Goal: Browse casually

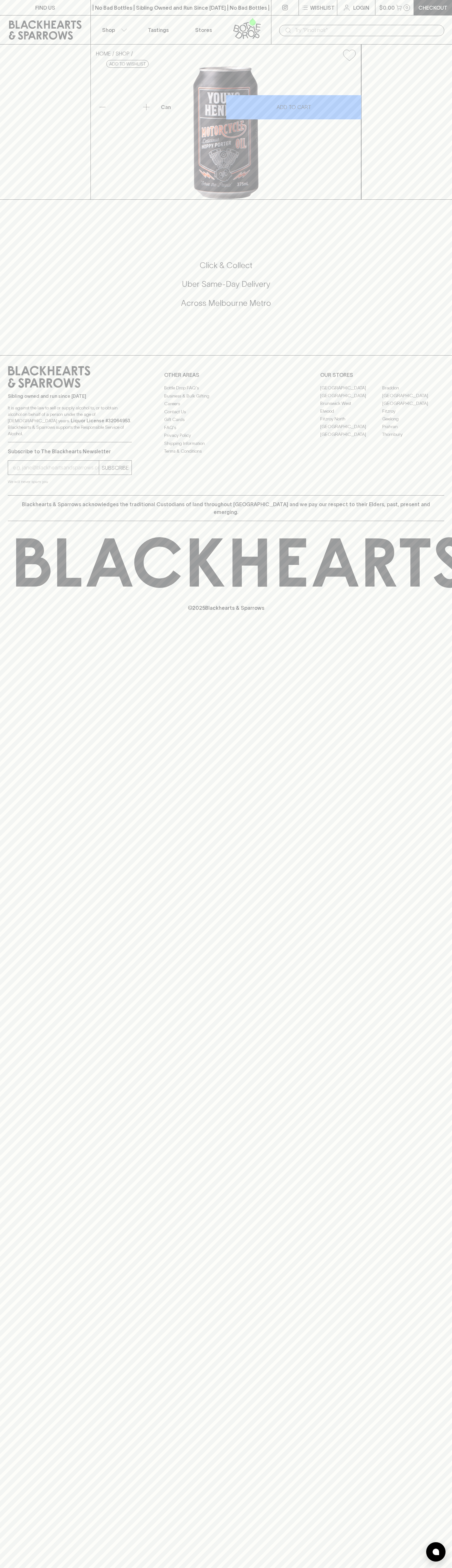
click at [425, 516] on p "Blackhearts & Sparrows acknowledges the traditional Custodians of land througho…" at bounding box center [226, 508] width 426 height 16
click at [303, 1567] on html "FIND US | No Bad Bottles | Sibling Owned and Run Since 2006 | No Bad Bottles | …" at bounding box center [226, 784] width 452 height 1568
click at [1, 1085] on div "FIND US | No Bad Bottles | Sibling Owned and Run Since 2006 | No Bad Bottles | …" at bounding box center [226, 784] width 452 height 1568
